Goal: Information Seeking & Learning: Learn about a topic

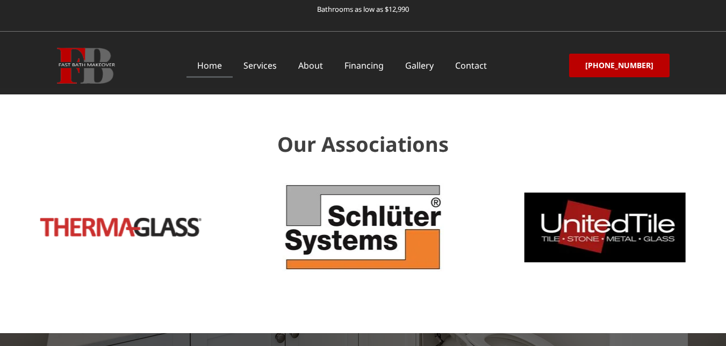
scroll to position [3418, 0]
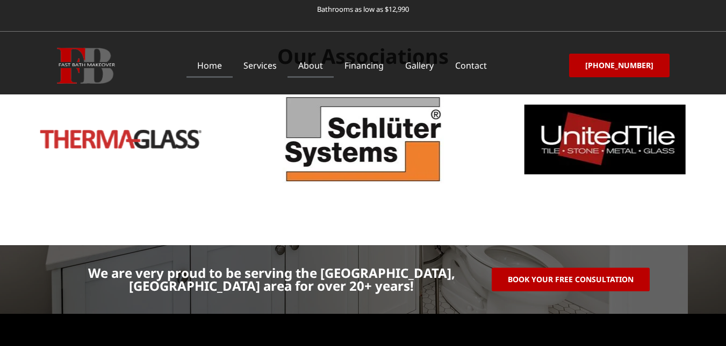
click at [317, 68] on link "About" at bounding box center [310, 65] width 46 height 25
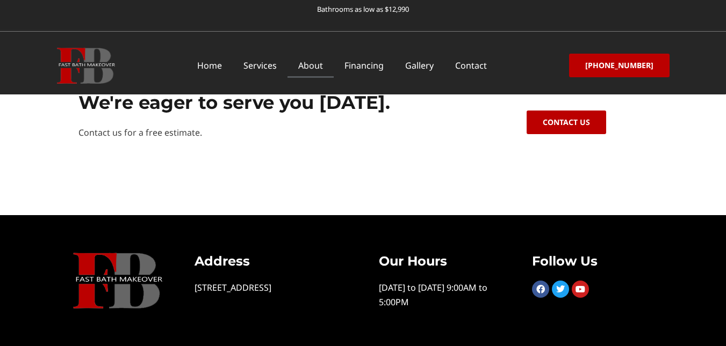
scroll to position [507, 0]
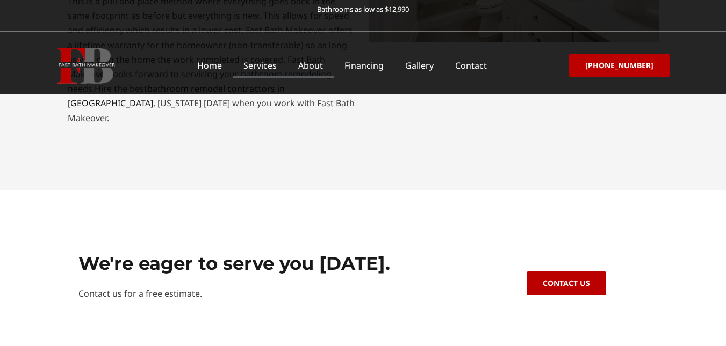
click at [280, 63] on link "Services" at bounding box center [260, 65] width 55 height 25
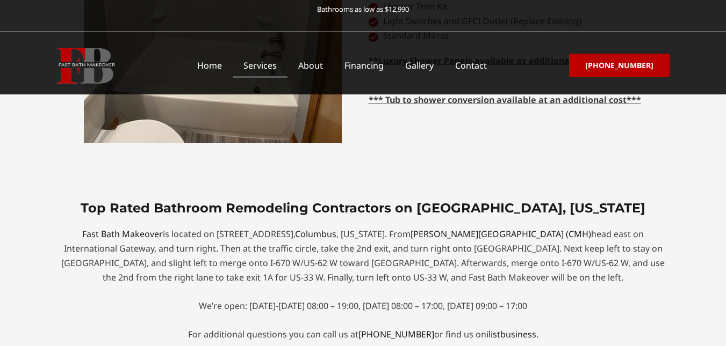
scroll to position [4082, 0]
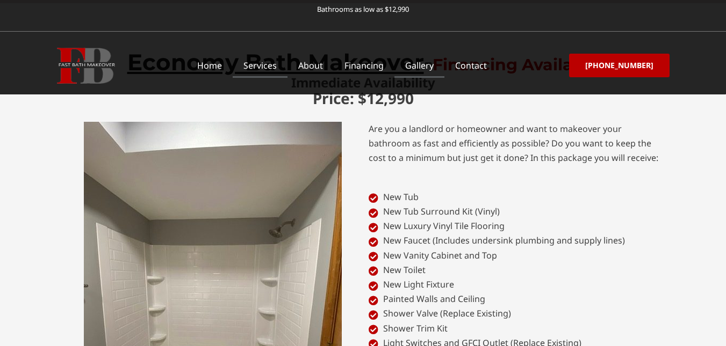
click at [435, 68] on link "Gallery" at bounding box center [419, 65] width 50 height 25
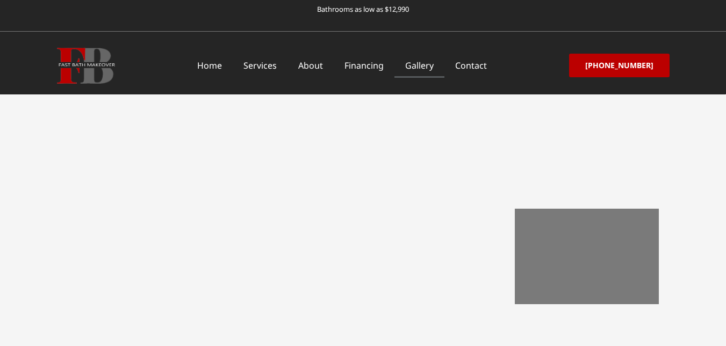
scroll to position [283, 0]
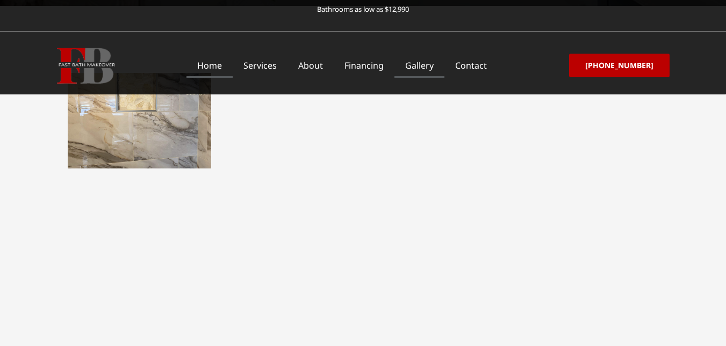
click at [226, 60] on link "Home" at bounding box center [209, 65] width 46 height 25
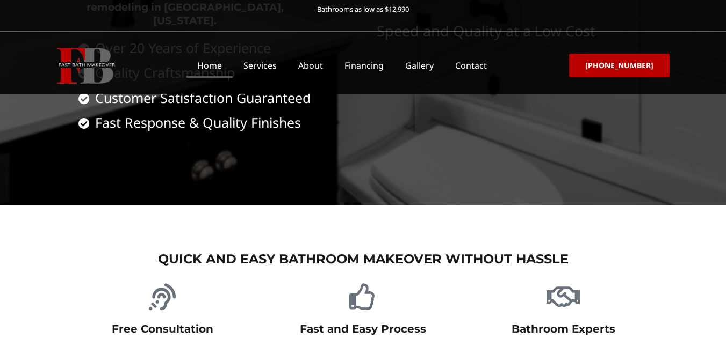
scroll to position [483, 0]
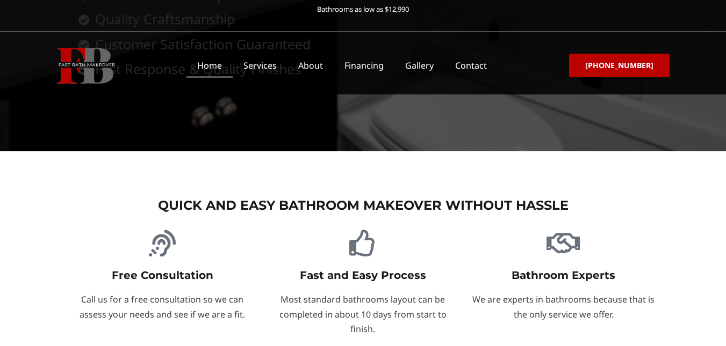
drag, startPoint x: 216, startPoint y: 187, endPoint x: 107, endPoint y: 190, distance: 109.1
click at [107, 269] on h4 "Free Consultation" at bounding box center [163, 275] width 190 height 13
copy link "Free Consultation"
click at [235, 293] on p "Call us for a free consultation so we can assess your needs and see if we are a…" at bounding box center [163, 307] width 190 height 29
drag, startPoint x: 236, startPoint y: 226, endPoint x: 65, endPoint y: 212, distance: 171.4
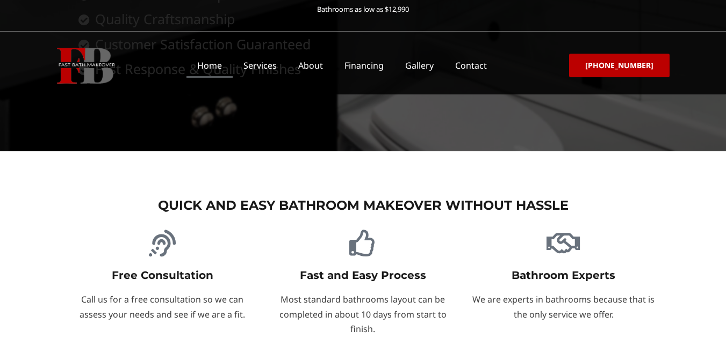
click at [65, 225] on div "Free Consultation Call us for a free consultation so we can assess your needs a…" at bounding box center [162, 284] width 200 height 118
copy p "Call us for a free consultation so we can assess your needs and see if we are a…"
click at [390, 293] on p "Most standard bathrooms layout can be completed in about 10 days from start to …" at bounding box center [363, 315] width 190 height 44
drag, startPoint x: 430, startPoint y: 186, endPoint x: 279, endPoint y: 192, distance: 151.0
click at [279, 269] on h4 "Fast and Easy Process" at bounding box center [363, 275] width 190 height 13
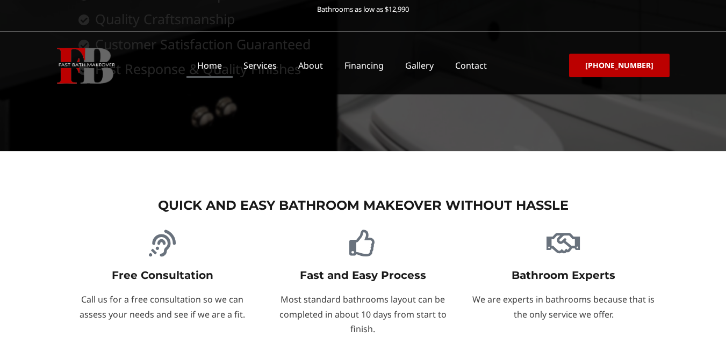
copy link "Fast and Easy Process"
click at [393, 269] on div "Fast and Easy Process Most standard bathrooms layout can be completed in about …" at bounding box center [363, 303] width 190 height 68
drag, startPoint x: 372, startPoint y: 242, endPoint x: 281, endPoint y: 212, distance: 95.6
click at [281, 293] on p "Most standard bathrooms layout can be completed in about 10 days from start to …" at bounding box center [363, 315] width 190 height 44
copy p "Most standard bathrooms layout can be completed in about 10 days from start to …"
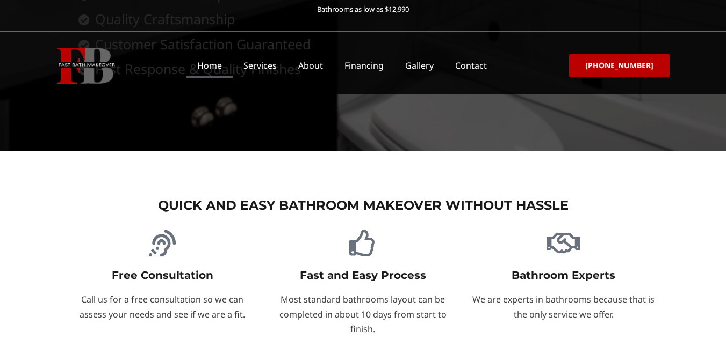
click at [525, 230] on div at bounding box center [563, 245] width 190 height 31
drag, startPoint x: 620, startPoint y: 182, endPoint x: 493, endPoint y: 191, distance: 127.6
click at [493, 269] on h4 "Bathroom Experts" at bounding box center [563, 275] width 190 height 13
copy link "Bathroom Experts"
click at [597, 250] on div "Bathroom Experts We are experts in bathrooms because that is the only service w…" at bounding box center [563, 284] width 200 height 118
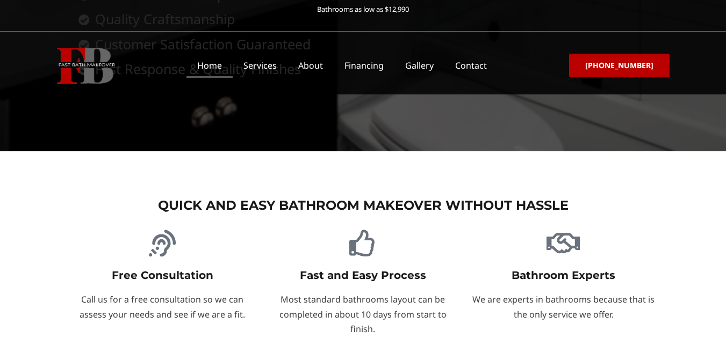
drag, startPoint x: 619, startPoint y: 230, endPoint x: 476, endPoint y: 213, distance: 143.4
click at [476, 293] on p "We are experts in bathrooms because that is the only service we offer." at bounding box center [563, 307] width 190 height 29
copy p "We are experts in bathrooms because that is the only service we offer."
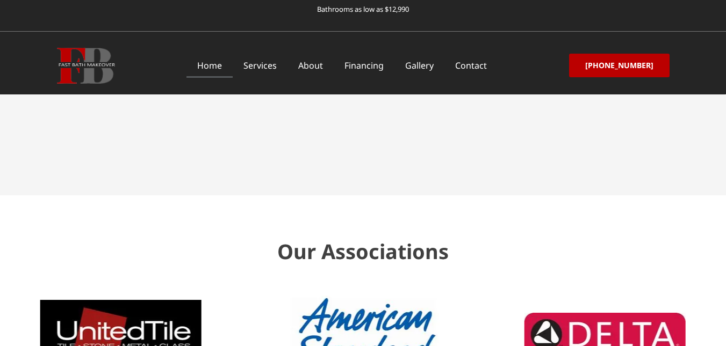
scroll to position [3418, 0]
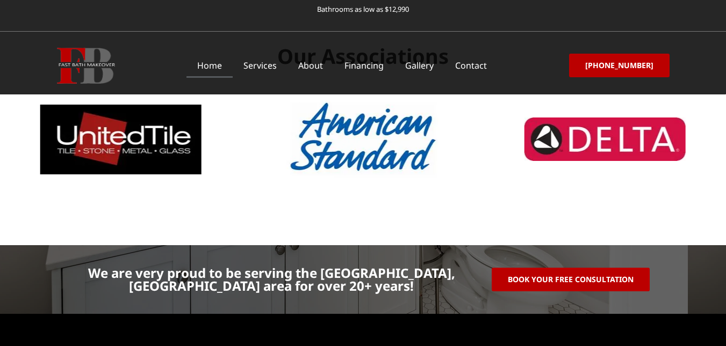
drag, startPoint x: 285, startPoint y: 287, endPoint x: 195, endPoint y: 278, distance: 90.6
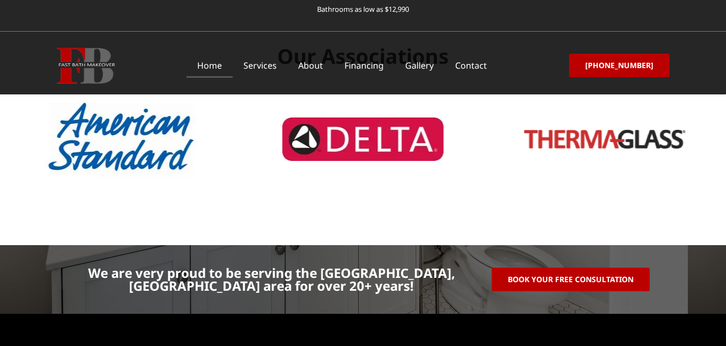
copy p "[STREET_ADDRESS]"
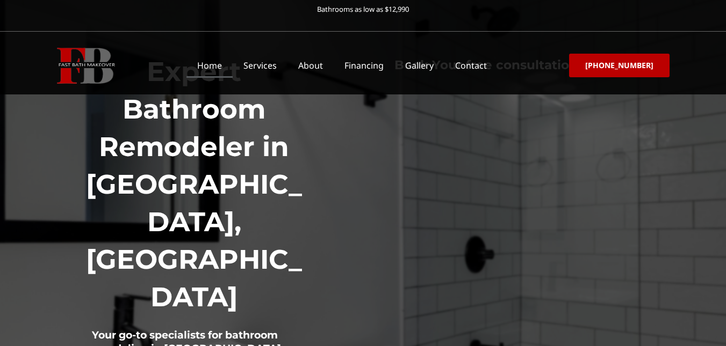
scroll to position [0, 0]
